Goal: Task Accomplishment & Management: Complete application form

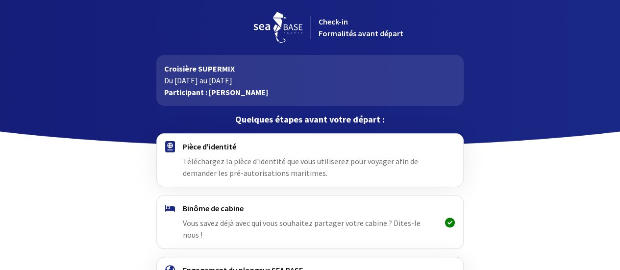
click at [170, 146] on img at bounding box center [170, 146] width 10 height 11
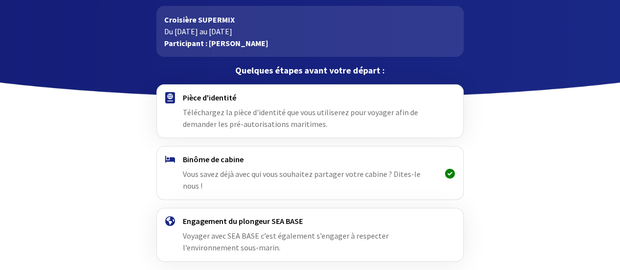
click at [170, 97] on img at bounding box center [170, 97] width 10 height 11
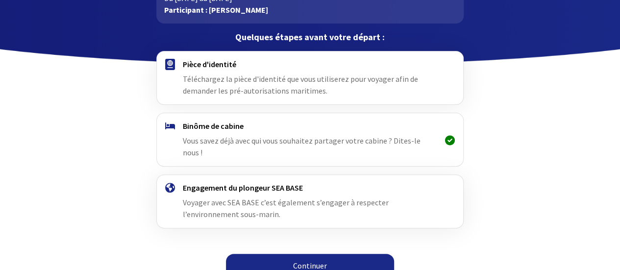
click at [313, 254] on link "Continuer" at bounding box center [310, 266] width 168 height 24
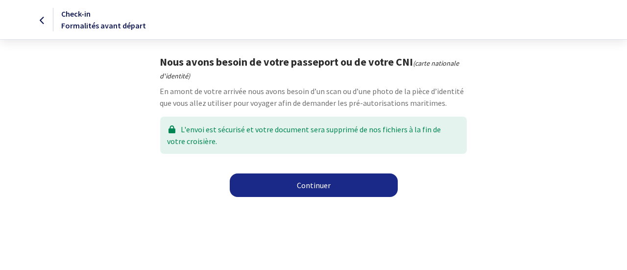
click at [319, 185] on link "Continuer" at bounding box center [314, 185] width 168 height 24
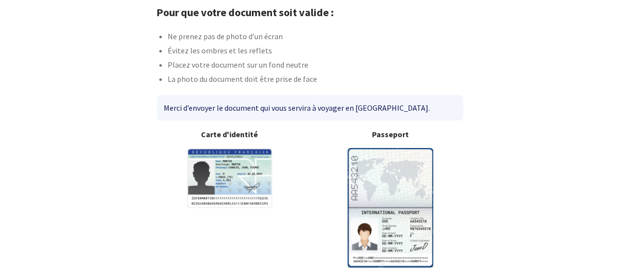
scroll to position [96, 0]
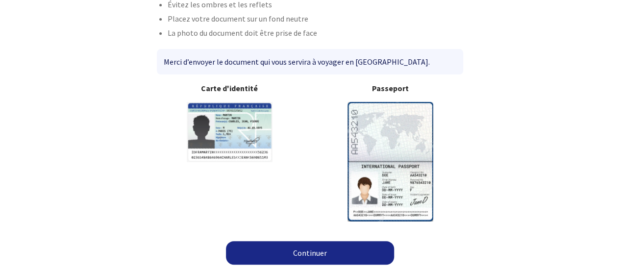
click at [307, 252] on link "Continuer" at bounding box center [310, 253] width 168 height 24
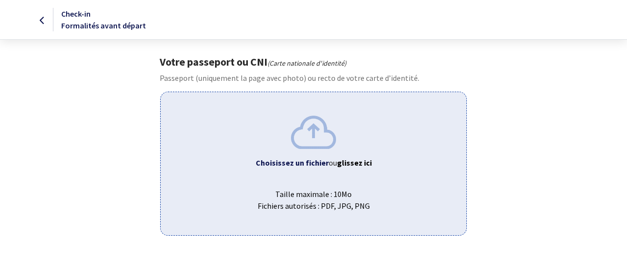
click at [300, 163] on b "Choisissez un fichier" at bounding box center [292, 163] width 73 height 10
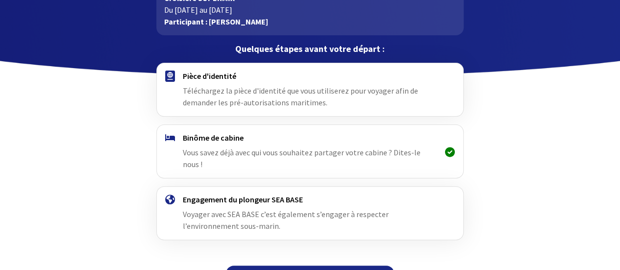
scroll to position [82, 0]
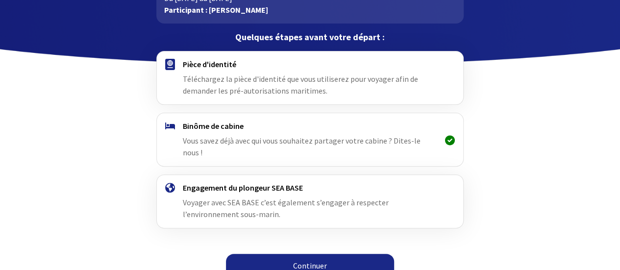
click at [317, 254] on link "Continuer" at bounding box center [310, 266] width 168 height 24
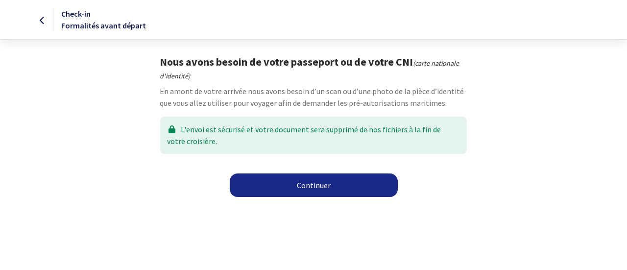
click at [313, 185] on link "Continuer" at bounding box center [314, 185] width 168 height 24
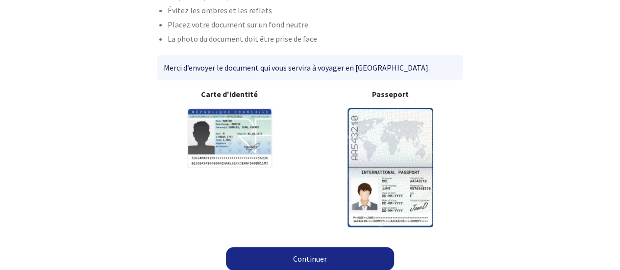
scroll to position [96, 0]
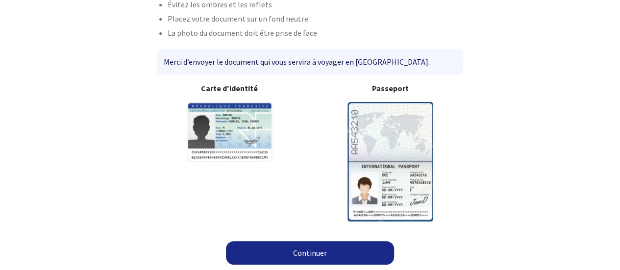
click at [310, 252] on link "Continuer" at bounding box center [310, 253] width 168 height 24
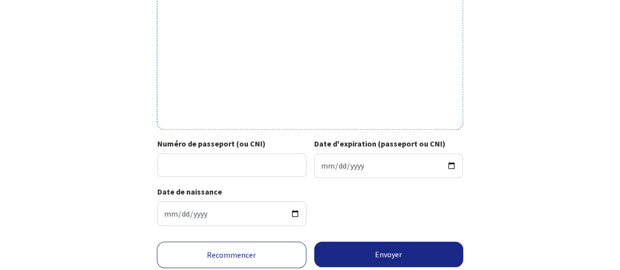
scroll to position [390, 0]
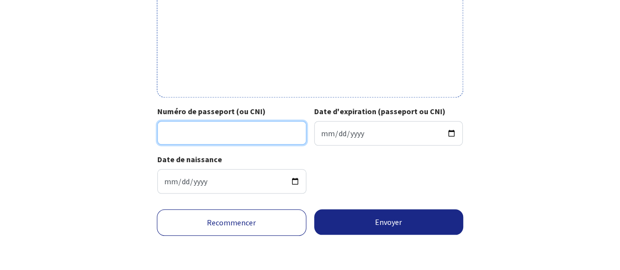
click at [178, 129] on input "Numéro de passeport (ou CNI)" at bounding box center [231, 133] width 149 height 24
type input "21ED96949"
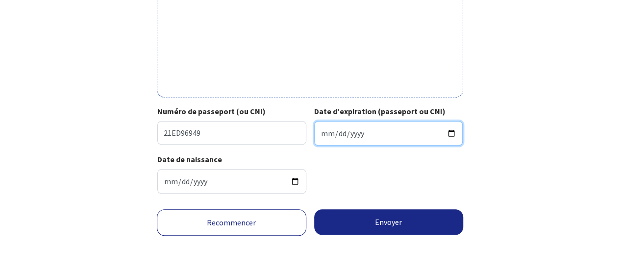
click at [363, 131] on input "Date d'expiration (passeport ou CNI)" at bounding box center [388, 133] width 149 height 24
type input "2031-12-14"
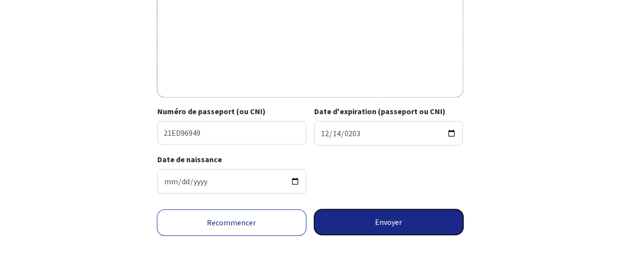
click at [392, 219] on button "Envoyer" at bounding box center [388, 221] width 149 height 25
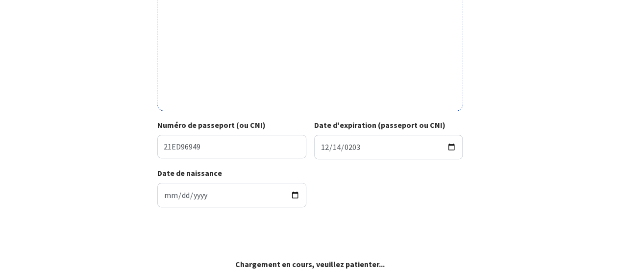
scroll to position [375, 0]
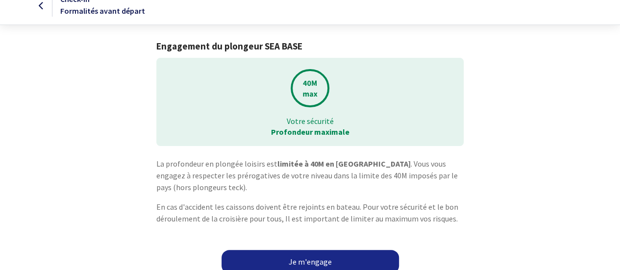
scroll to position [24, 0]
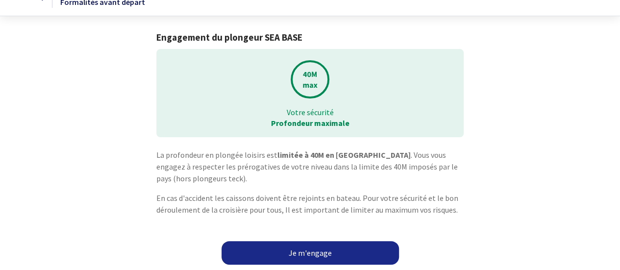
click at [309, 250] on link "Je m'engage" at bounding box center [309, 253] width 177 height 24
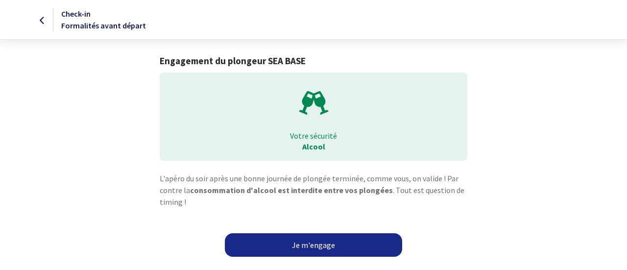
click at [309, 245] on link "Je m'engage" at bounding box center [313, 245] width 177 height 24
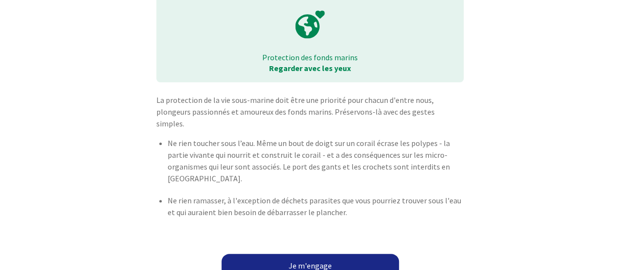
scroll to position [79, 0]
click at [314, 253] on link "Je m'engage" at bounding box center [309, 265] width 177 height 24
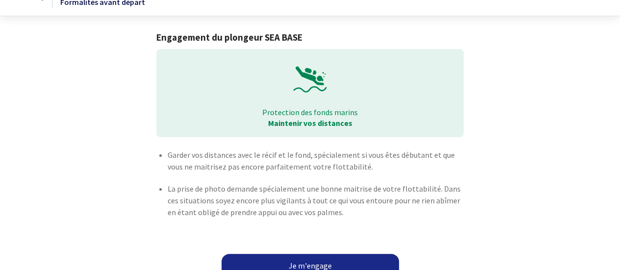
scroll to position [36, 0]
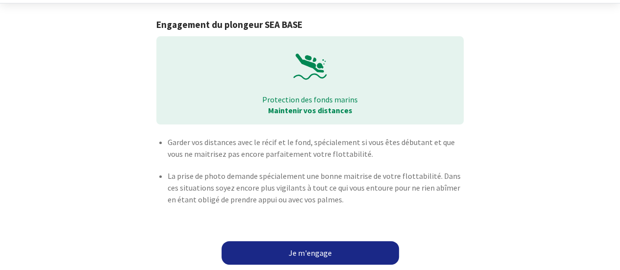
click at [318, 251] on link "Je m'engage" at bounding box center [309, 253] width 177 height 24
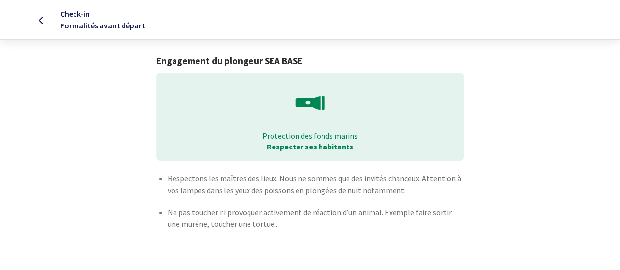
scroll to position [38, 0]
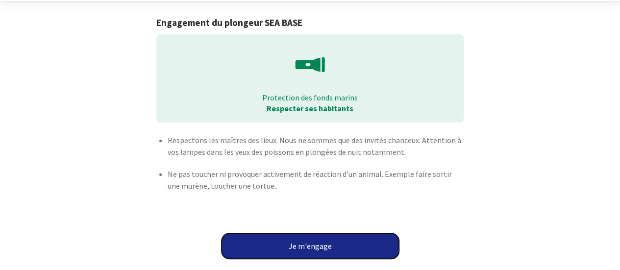
click at [315, 247] on button "Je m'engage" at bounding box center [309, 245] width 177 height 25
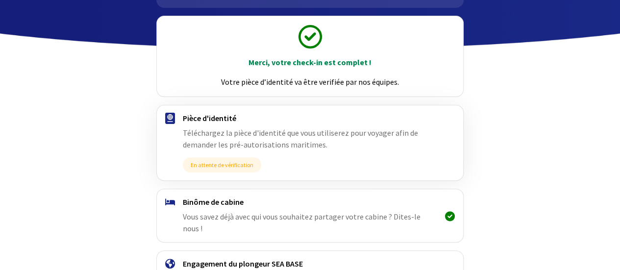
scroll to position [147, 0]
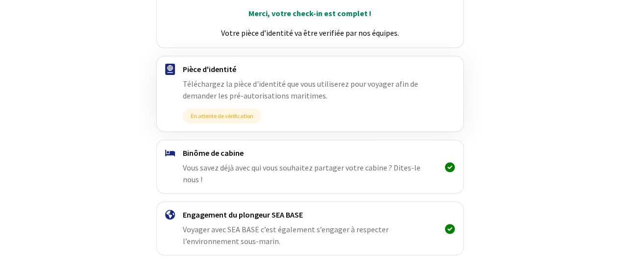
click at [169, 152] on img at bounding box center [170, 152] width 10 height 7
click at [98, 145] on div "Merci, votre check-in est complet ! Votre pièce d’identité va être verifiée par…" at bounding box center [310, 134] width 554 height 351
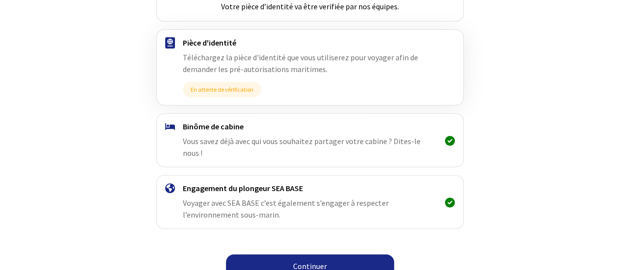
scroll to position [173, 0]
click at [316, 254] on link "Continuer" at bounding box center [310, 266] width 168 height 24
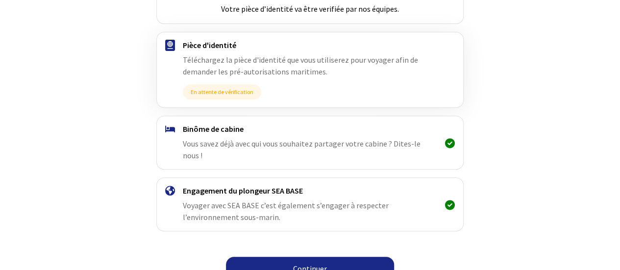
scroll to position [173, 0]
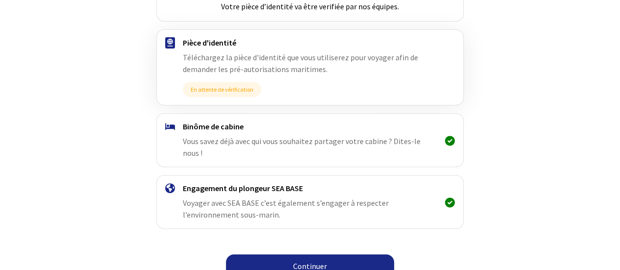
click at [318, 254] on link "Continuer" at bounding box center [310, 266] width 168 height 24
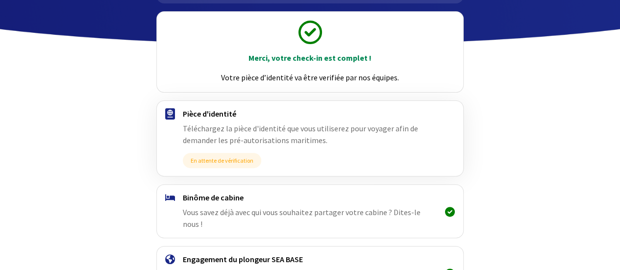
scroll to position [173, 0]
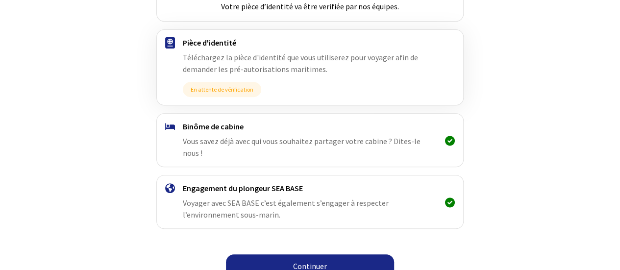
click at [316, 254] on link "Continuer" at bounding box center [310, 266] width 168 height 24
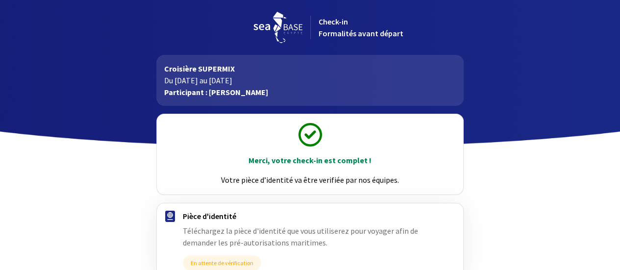
click at [73, 61] on div at bounding box center [310, 73] width 620 height 147
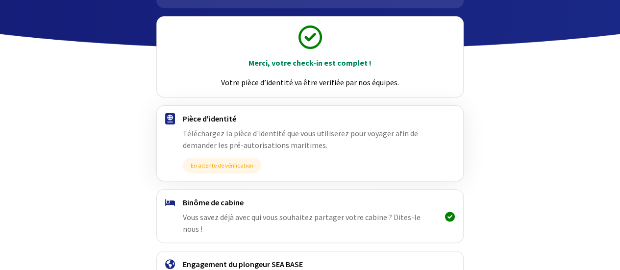
scroll to position [98, 0]
